Goal: Task Accomplishment & Management: Manage account settings

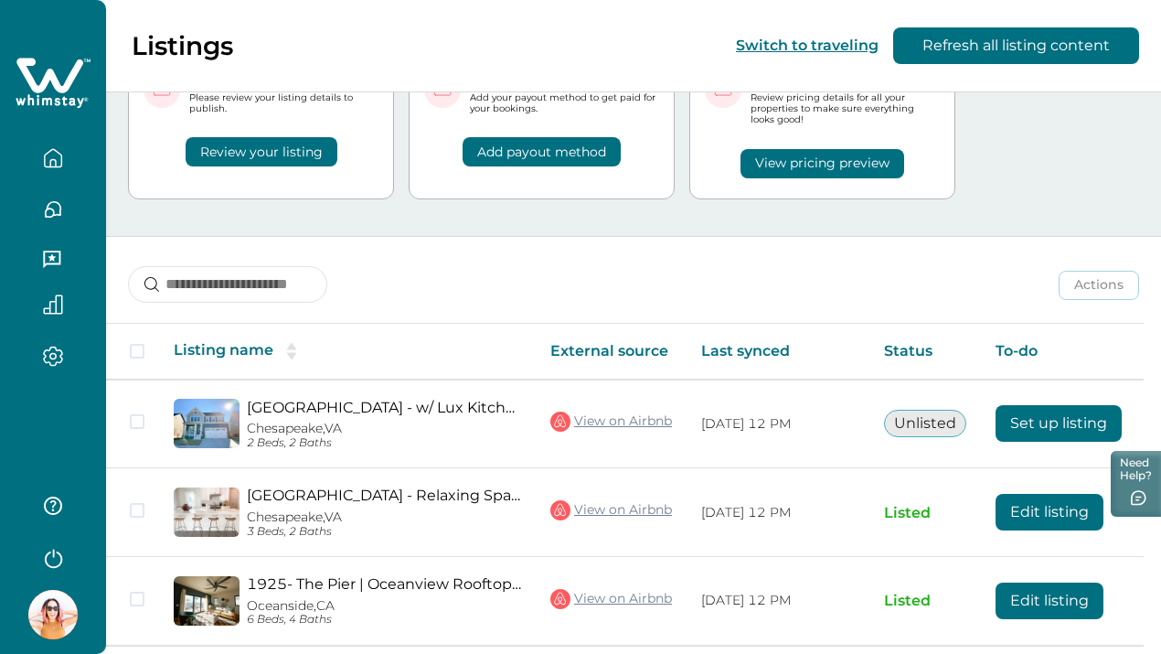
scroll to position [148, 0]
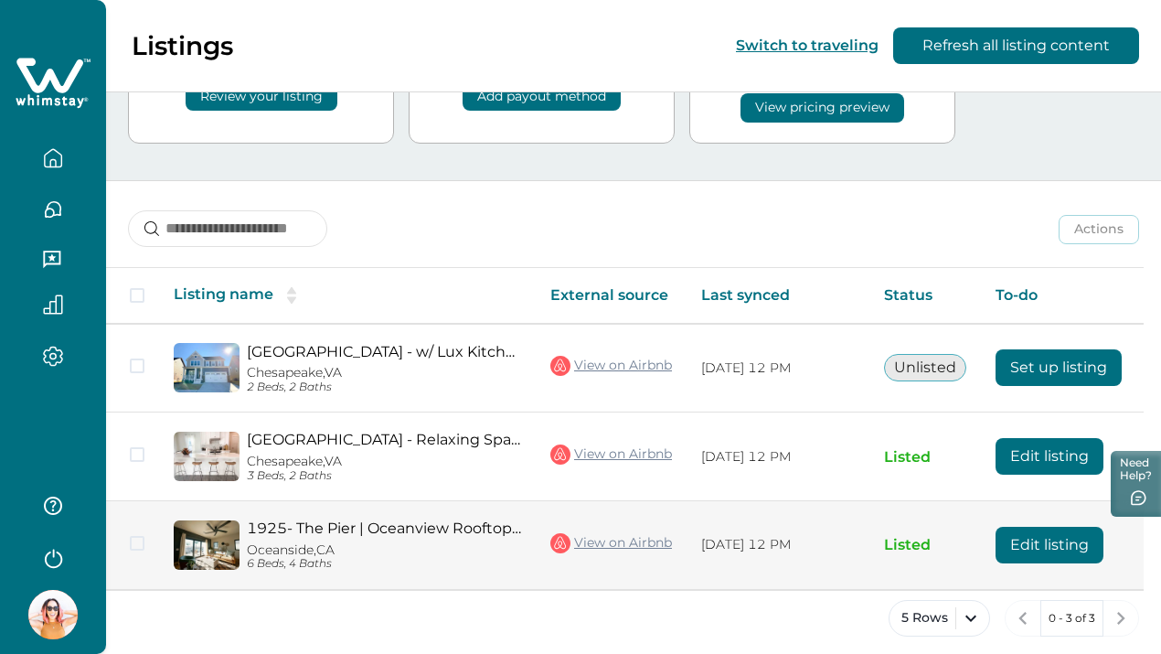
click at [1040, 537] on button "Edit listing" at bounding box center [1050, 545] width 108 height 37
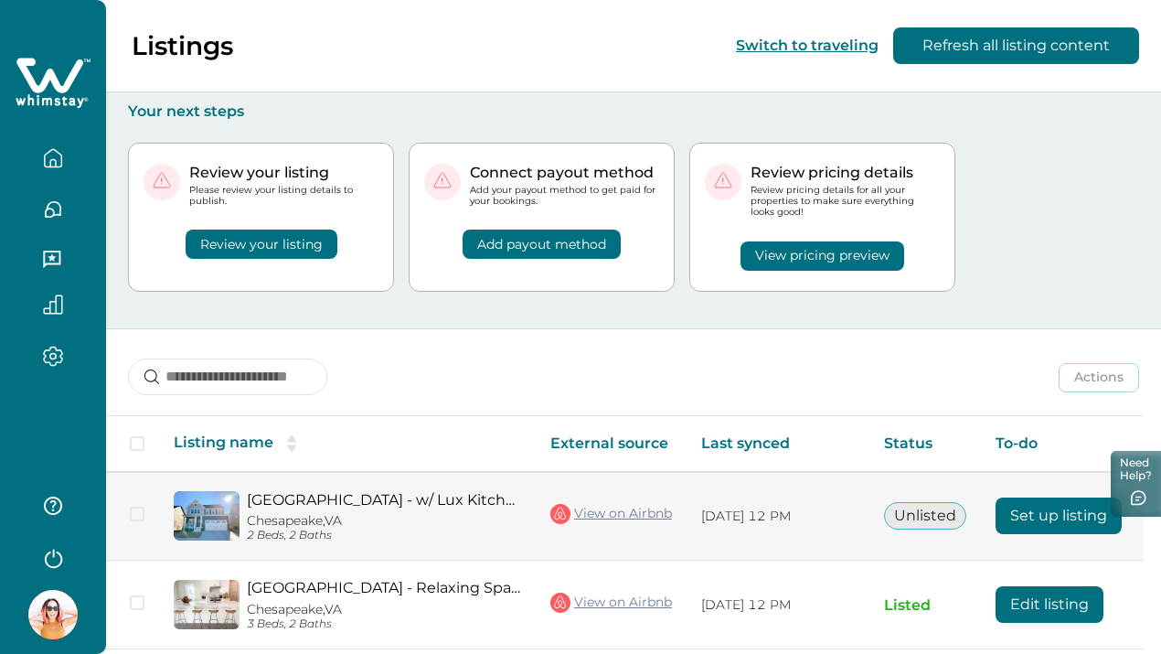
scroll to position [148, 0]
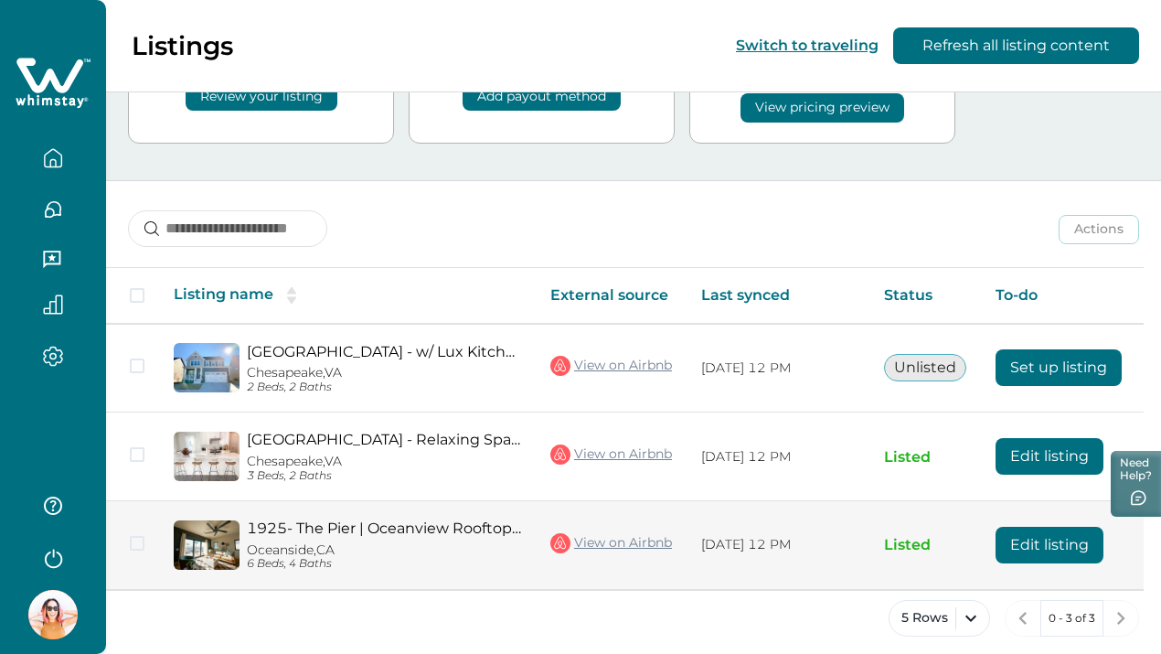
click at [1047, 533] on button "Edit listing" at bounding box center [1050, 545] width 108 height 37
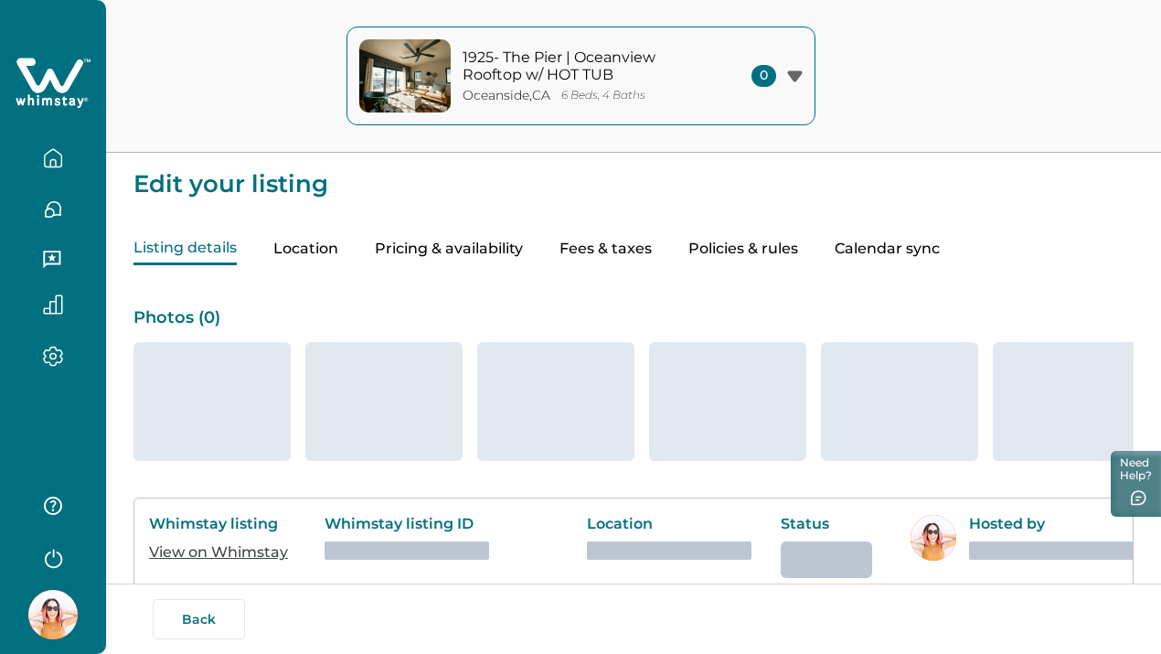
click at [794, 67] on div "0" at bounding box center [777, 76] width 51 height 22
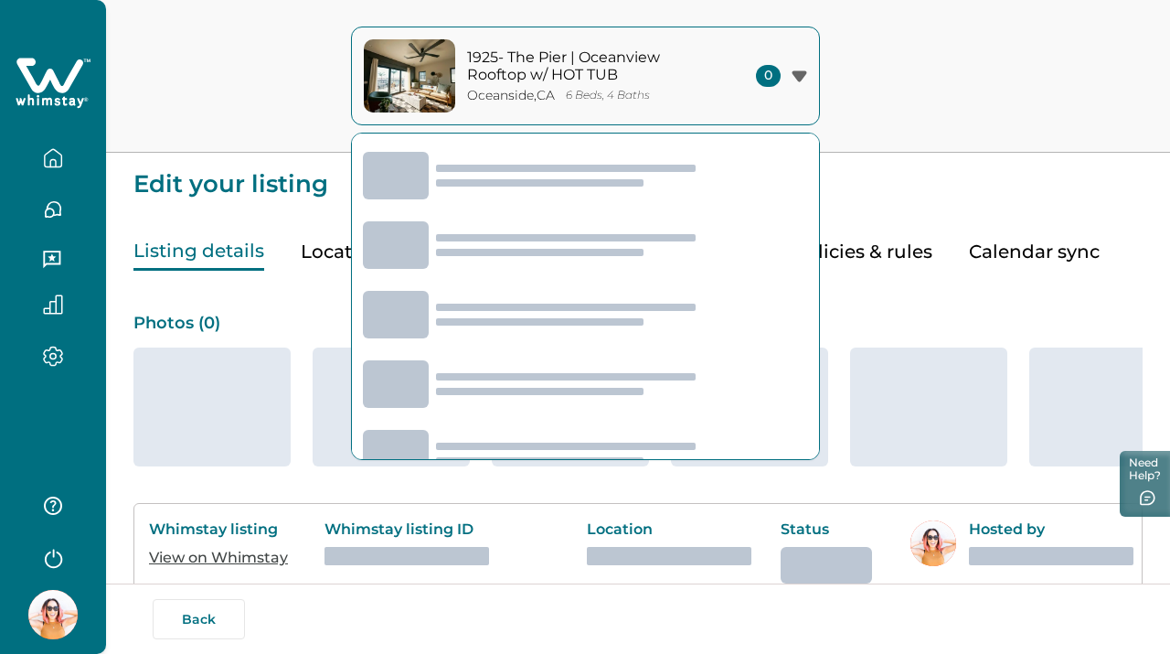
click at [796, 65] on div "0" at bounding box center [781, 76] width 51 height 22
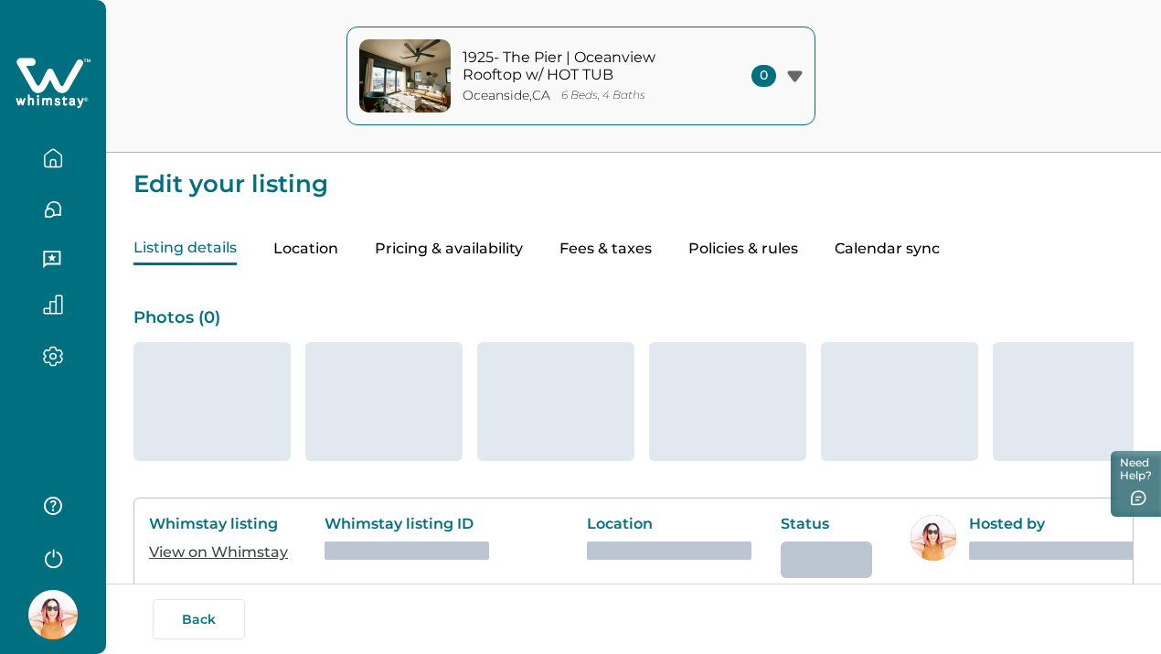
click at [496, 252] on button "Pricing & availability" at bounding box center [449, 249] width 148 height 32
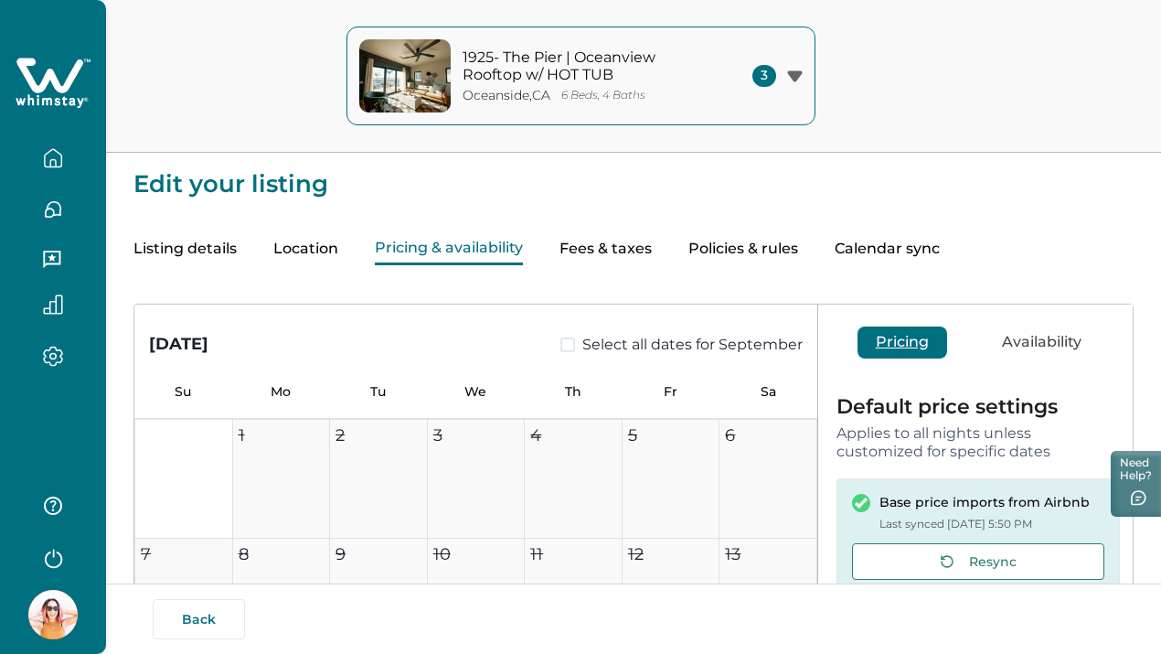
type input "**"
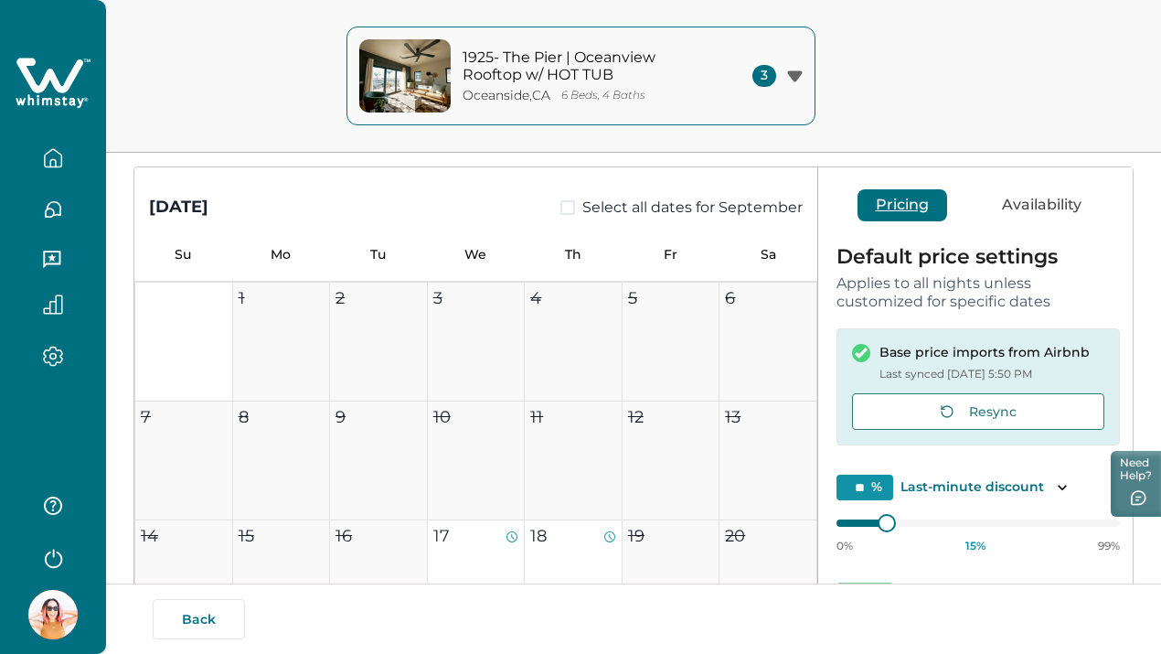
scroll to position [119, 0]
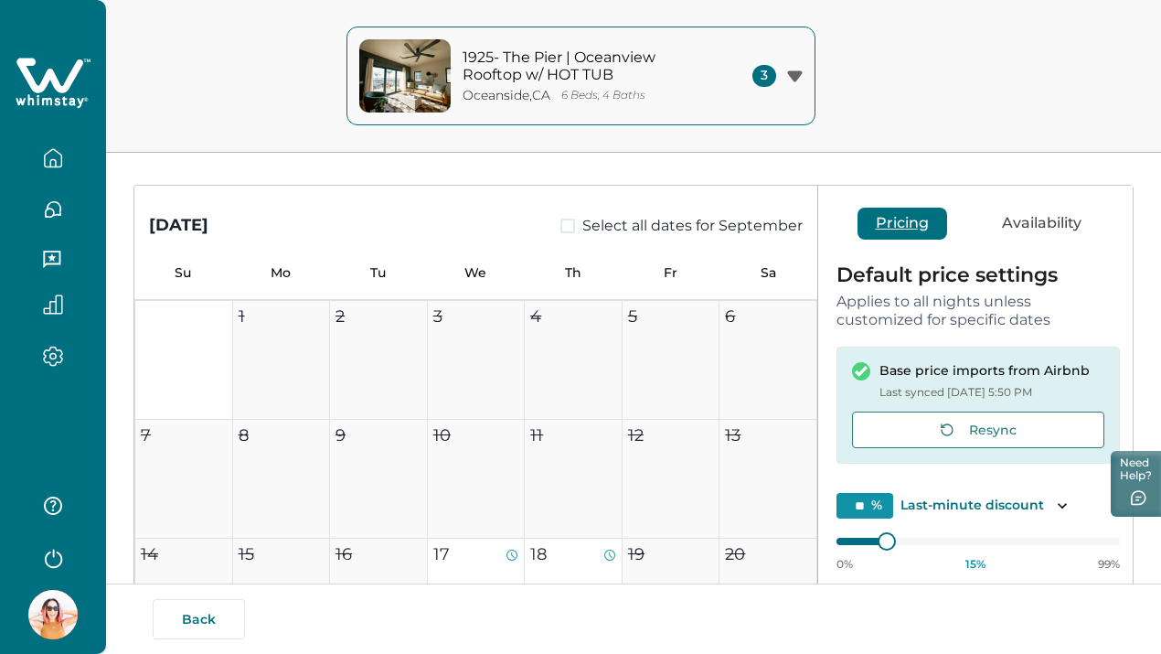
click at [1010, 239] on button "Availability" at bounding box center [1042, 224] width 116 height 32
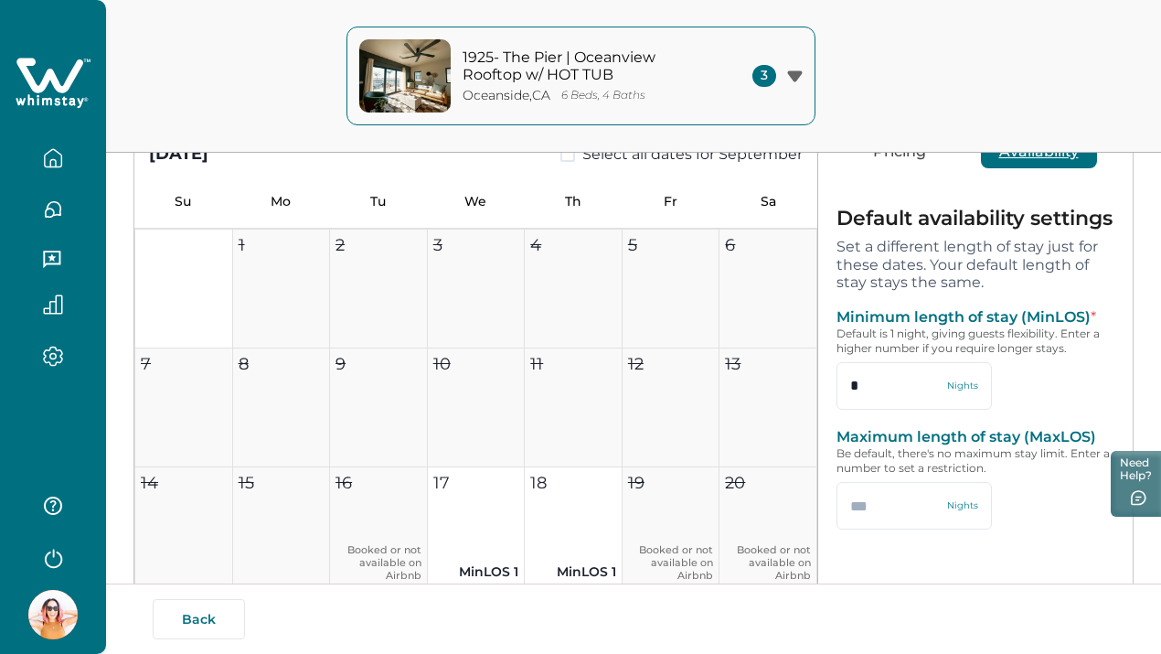
scroll to position [222, 0]
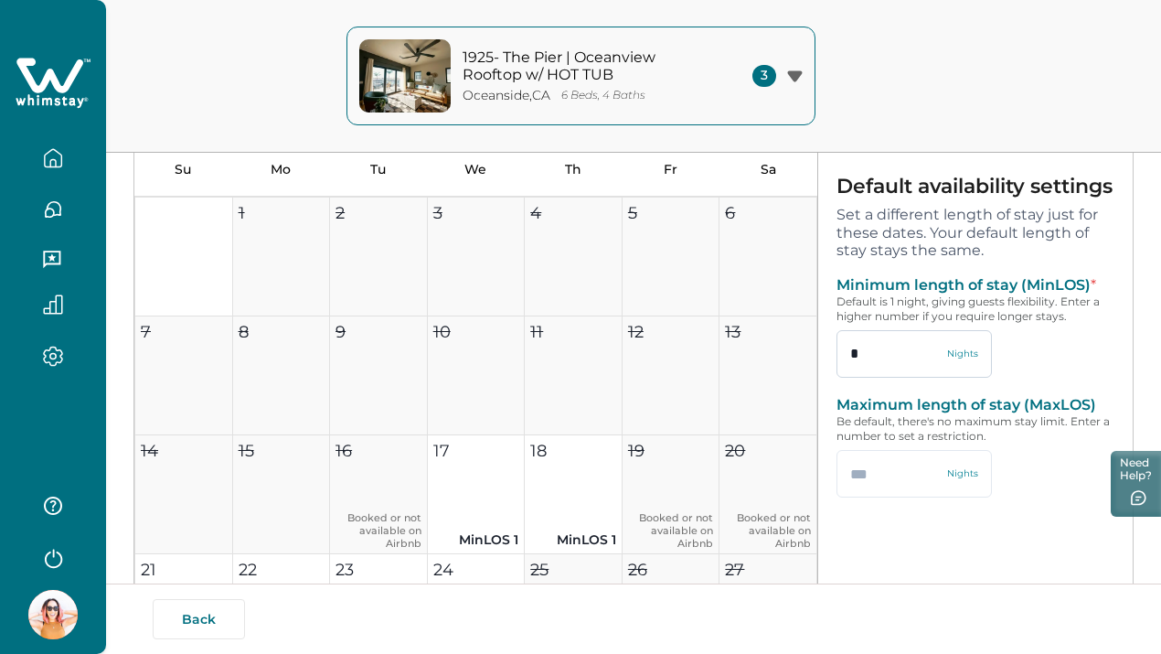
click at [868, 355] on input "*" at bounding box center [914, 354] width 155 height 48
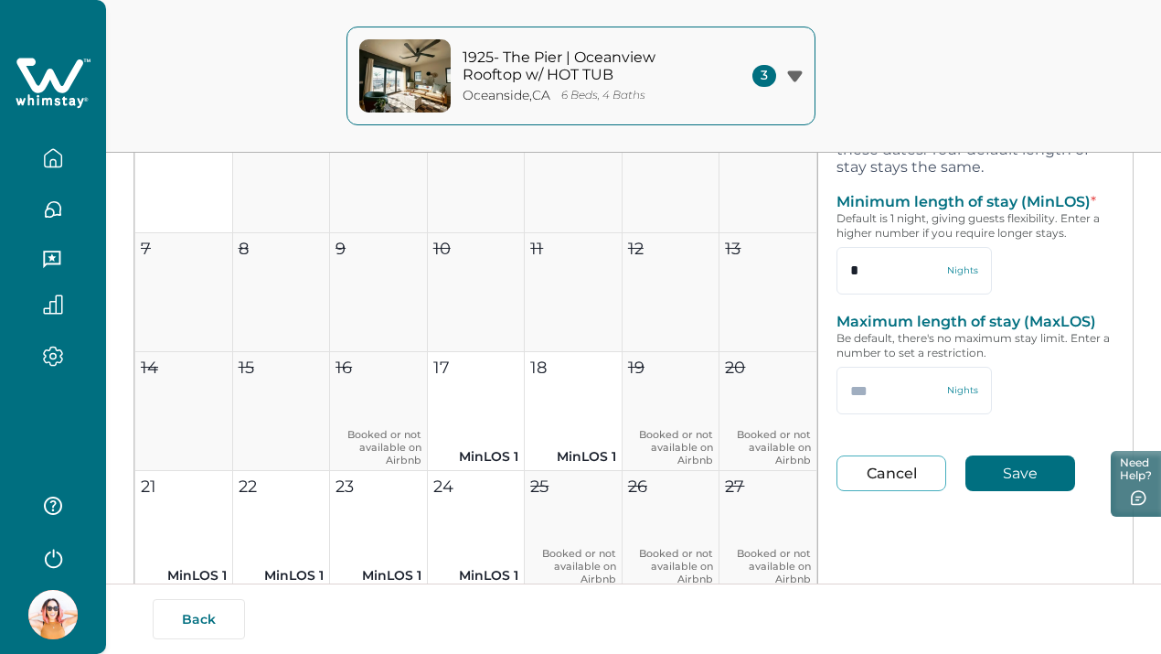
scroll to position [369, 0]
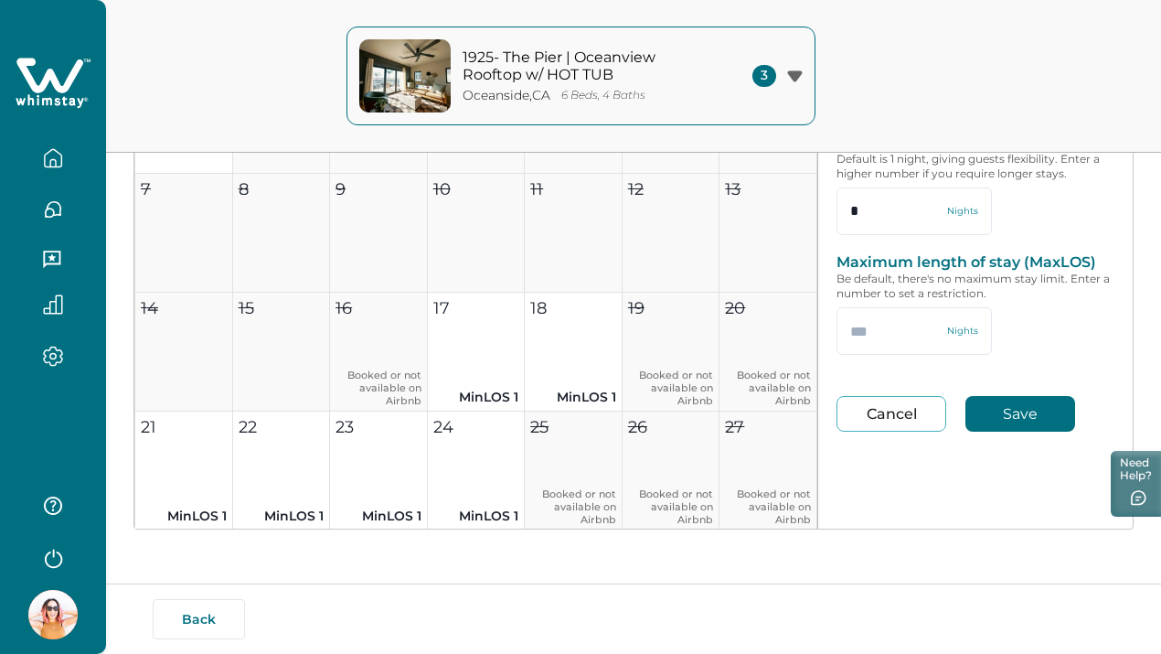
type input "*"
click at [965, 420] on button "Save" at bounding box center [1020, 414] width 110 height 36
type input "*"
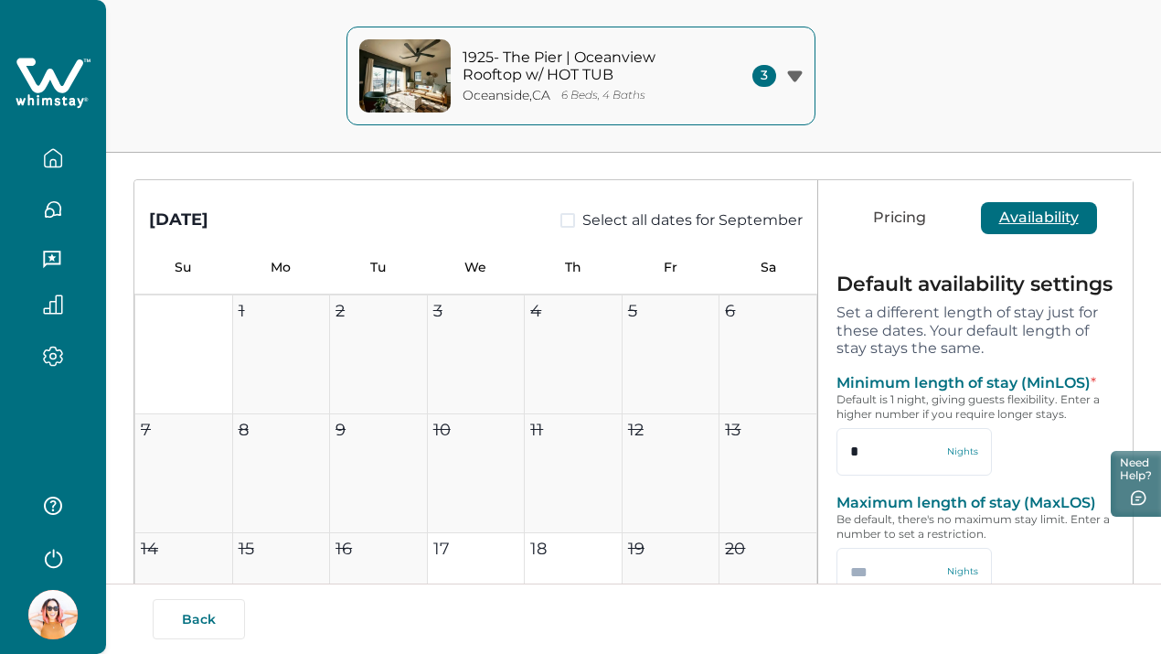
scroll to position [123, 0]
